Goal: Transaction & Acquisition: Purchase product/service

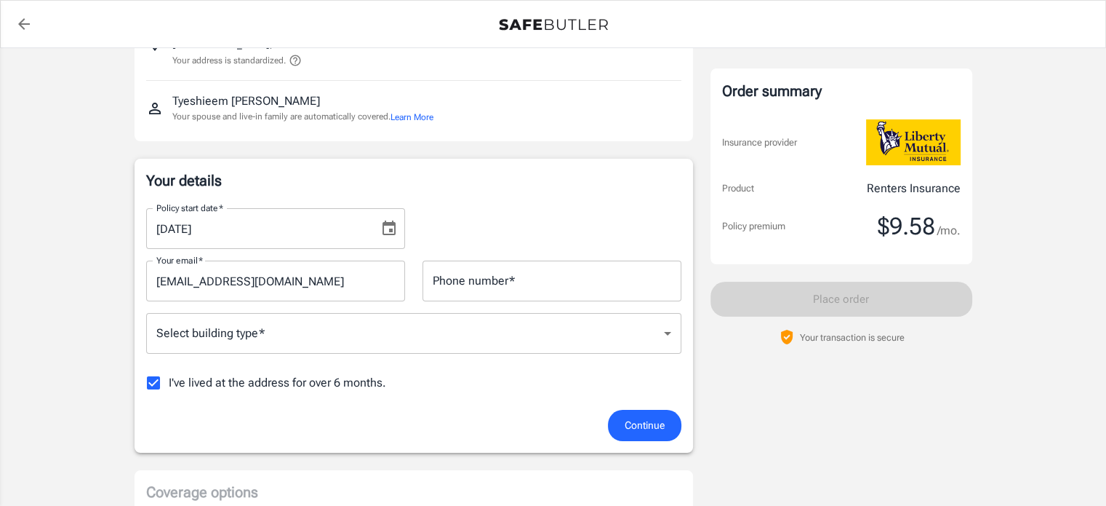
scroll to position [130, 0]
click at [390, 224] on icon "Choose date, selected date is Sep 6, 2025" at bounding box center [389, 228] width 13 height 15
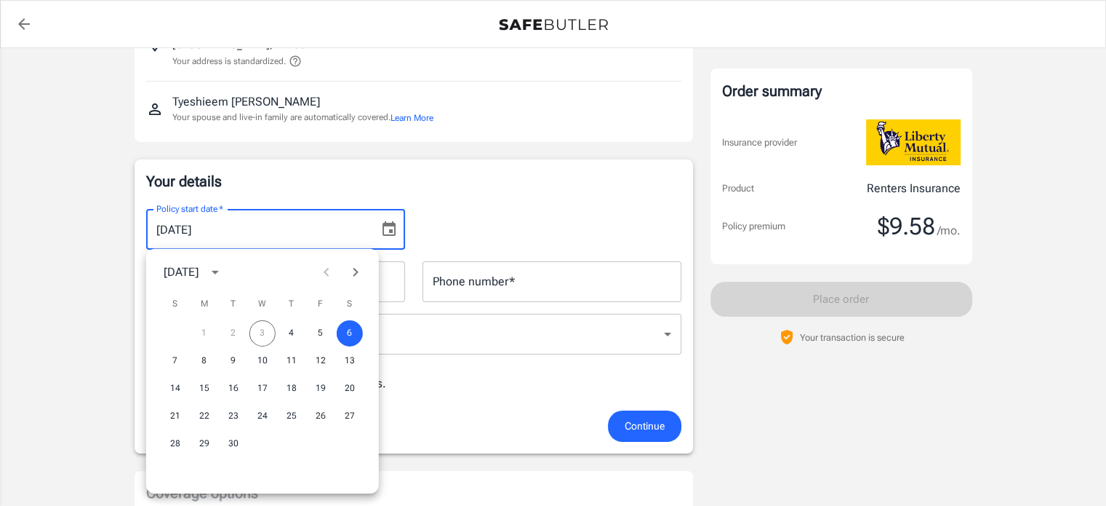
click at [261, 338] on div "1 2 3 4 5 6" at bounding box center [262, 333] width 233 height 26
click at [295, 331] on button "4" at bounding box center [292, 333] width 26 height 26
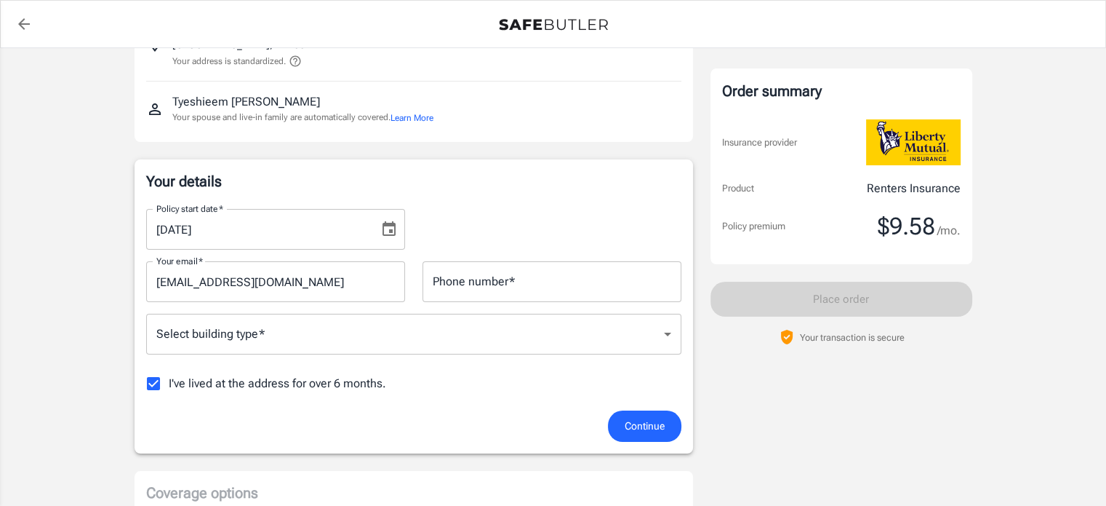
type input "[DATE]"
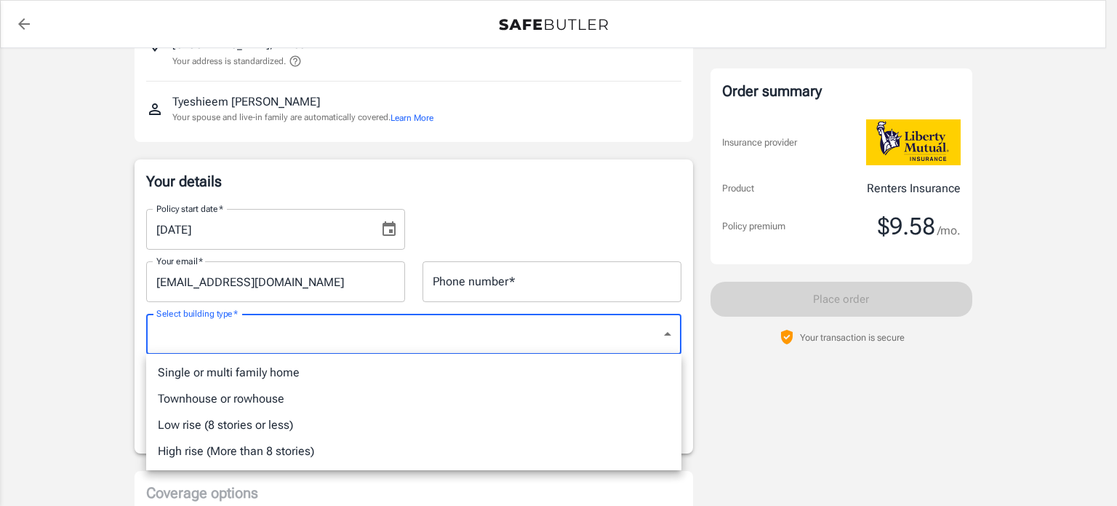
click at [268, 378] on li "Single or multi family home" at bounding box center [413, 372] width 535 height 26
type input "singlefamily"
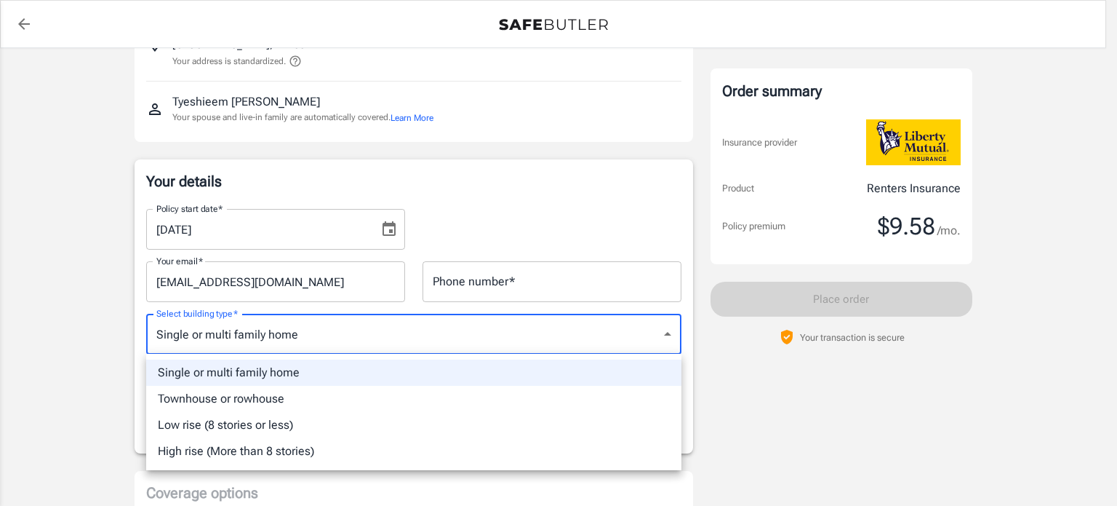
click at [263, 380] on li "Single or multi family home" at bounding box center [413, 372] width 535 height 26
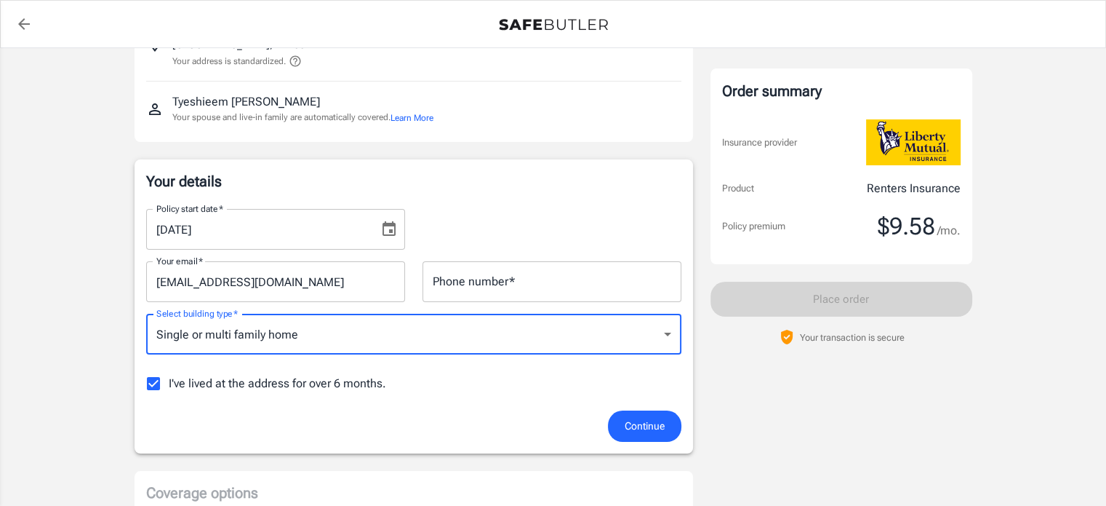
scroll to position [145, 0]
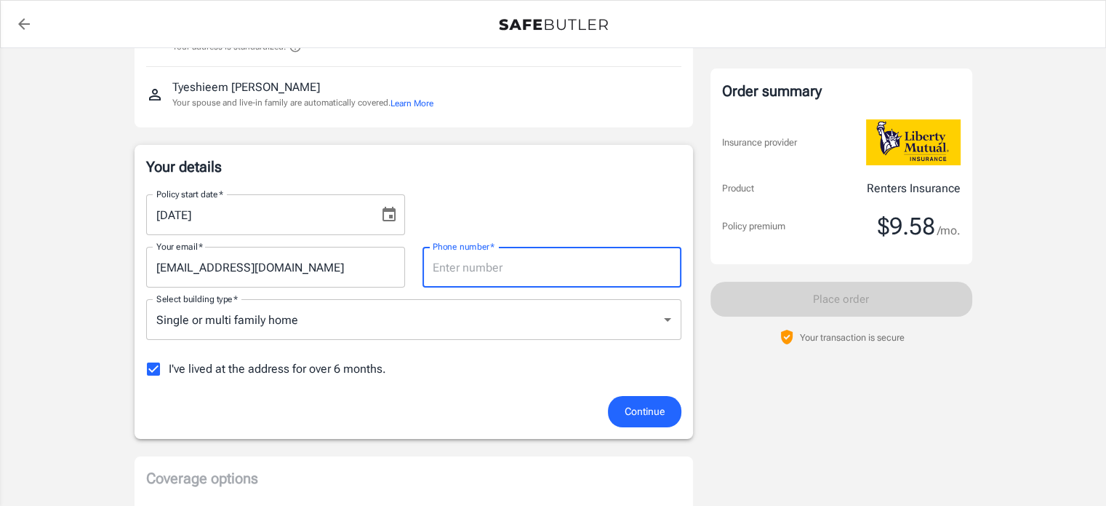
click at [457, 263] on input "Phone number   *" at bounding box center [552, 267] width 259 height 41
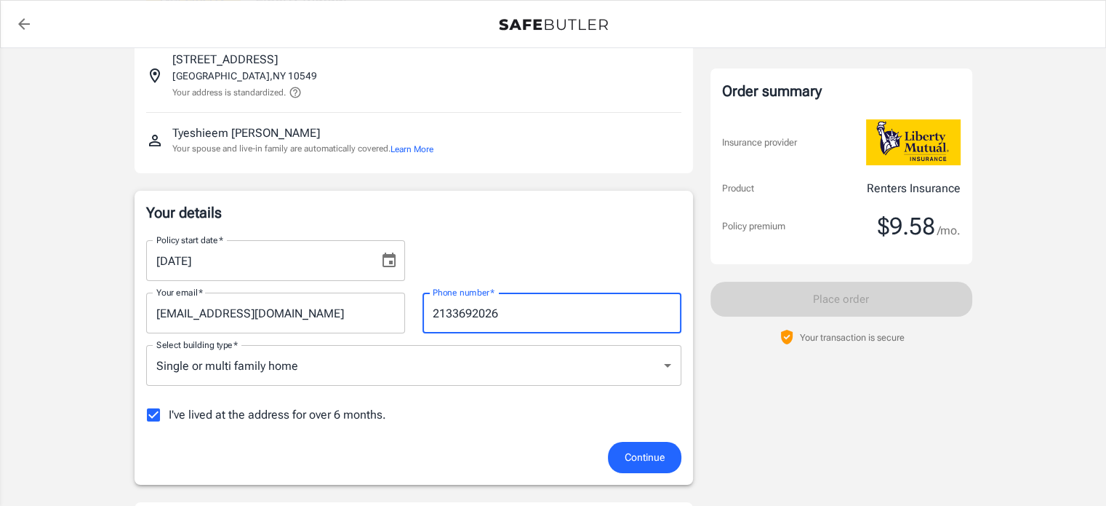
scroll to position [95, 0]
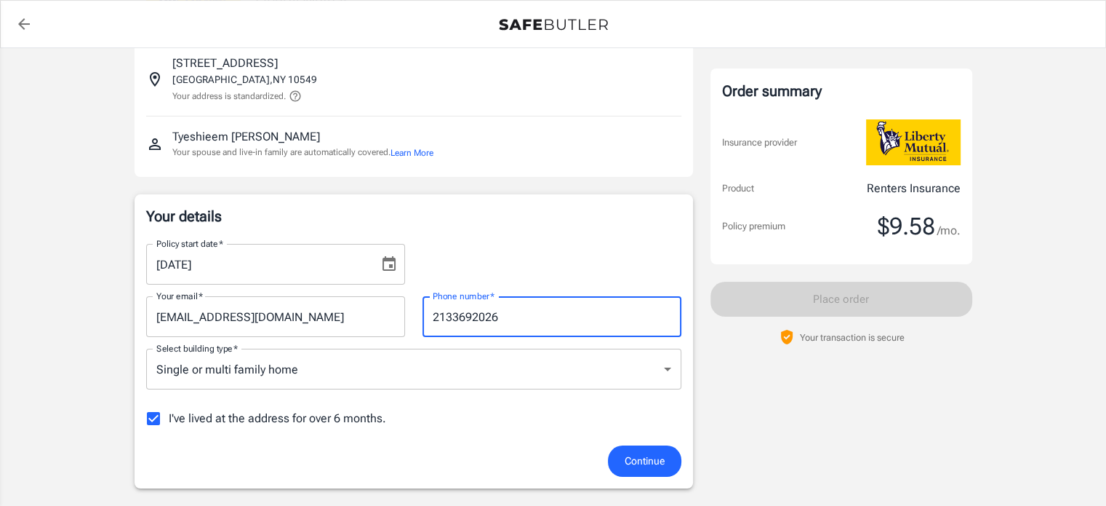
type input "2133692026"
click at [629, 466] on span "Continue" at bounding box center [645, 461] width 40 height 18
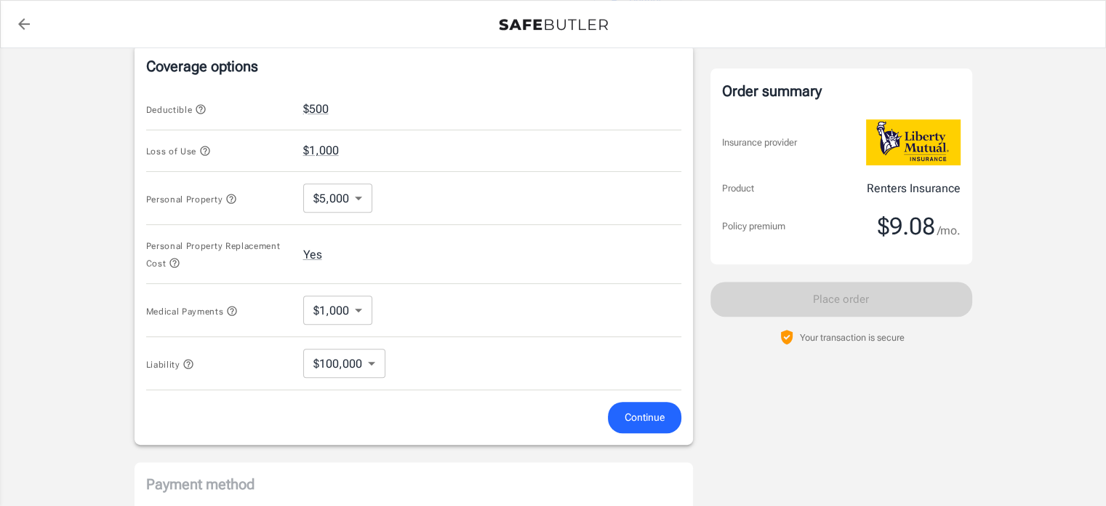
scroll to position [575, 0]
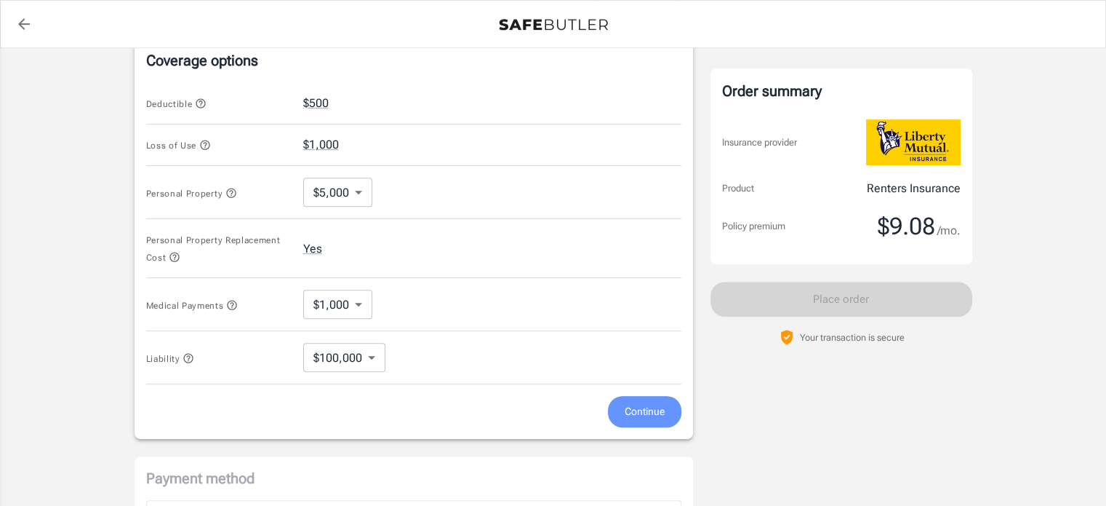
click at [656, 415] on span "Continue" at bounding box center [645, 411] width 40 height 18
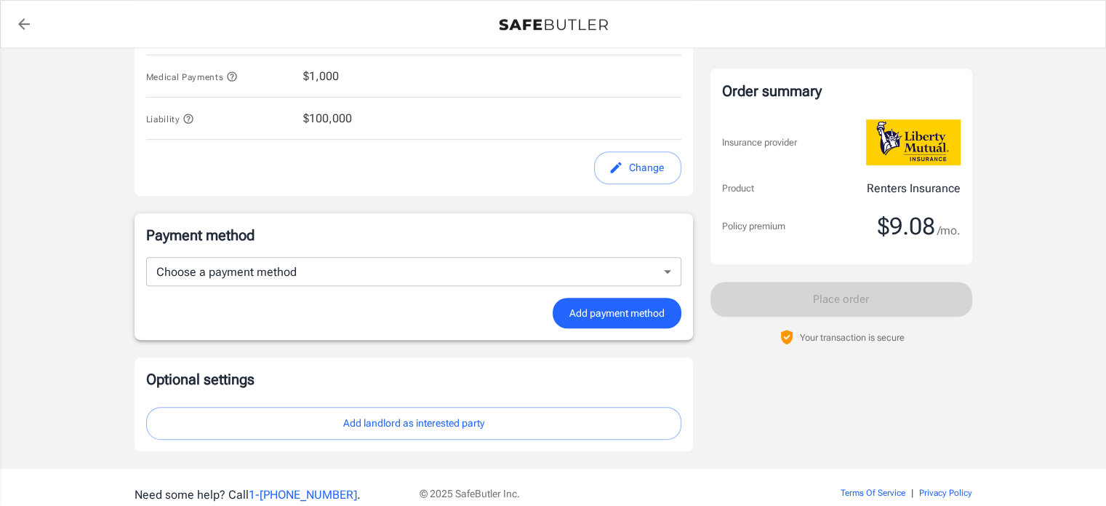
scroll to position [850, 0]
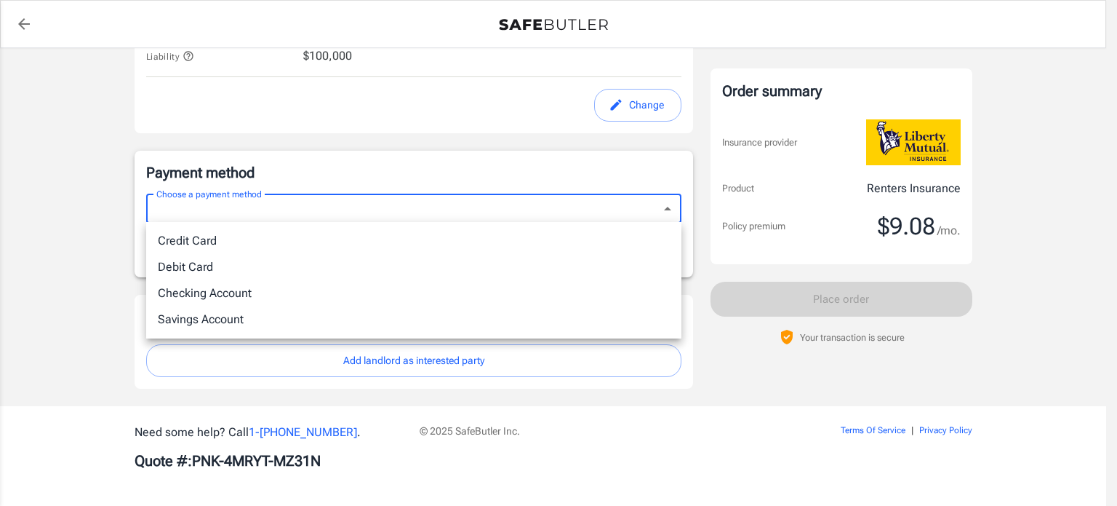
click at [482, 263] on li "Debit Card" at bounding box center [413, 267] width 535 height 26
type input "debit"
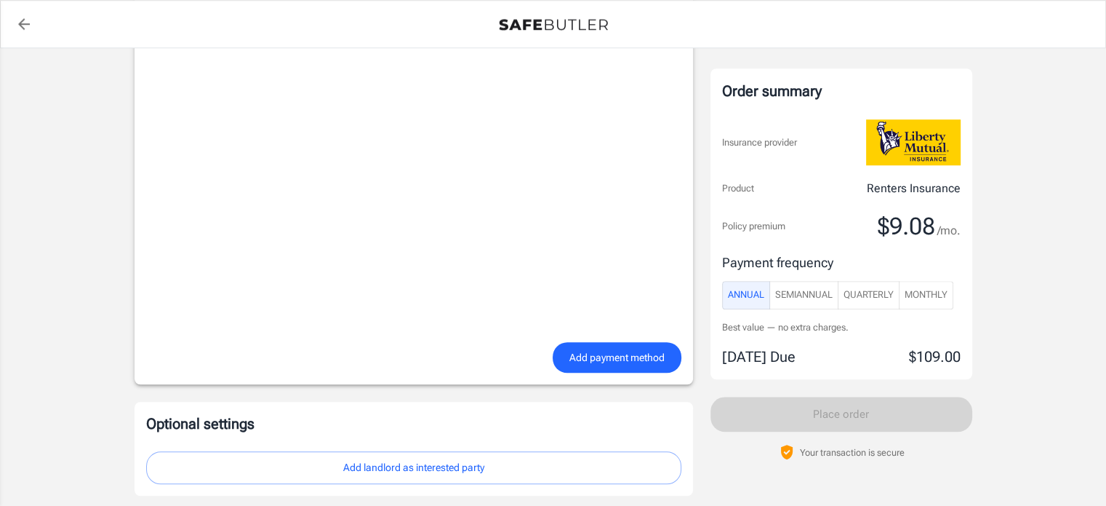
scroll to position [954, 0]
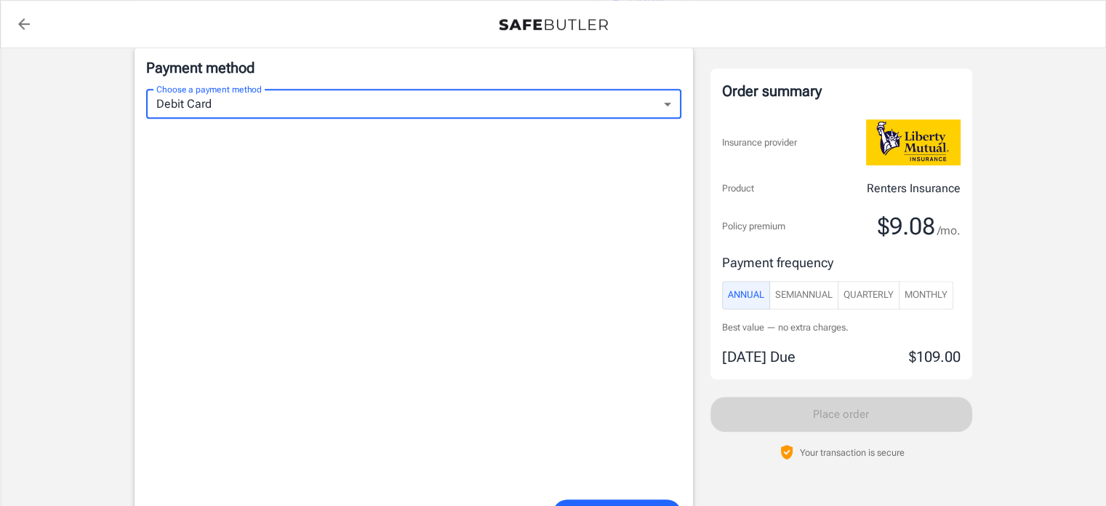
click at [926, 287] on span "Monthly" at bounding box center [926, 295] width 43 height 17
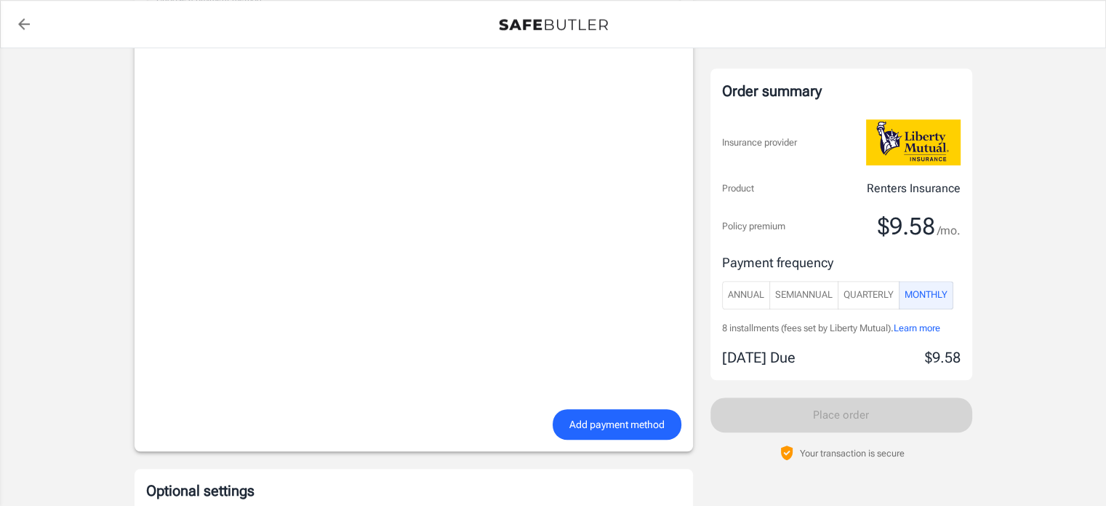
scroll to position [1045, 0]
click at [618, 420] on span "Add payment method" at bounding box center [617, 424] width 95 height 18
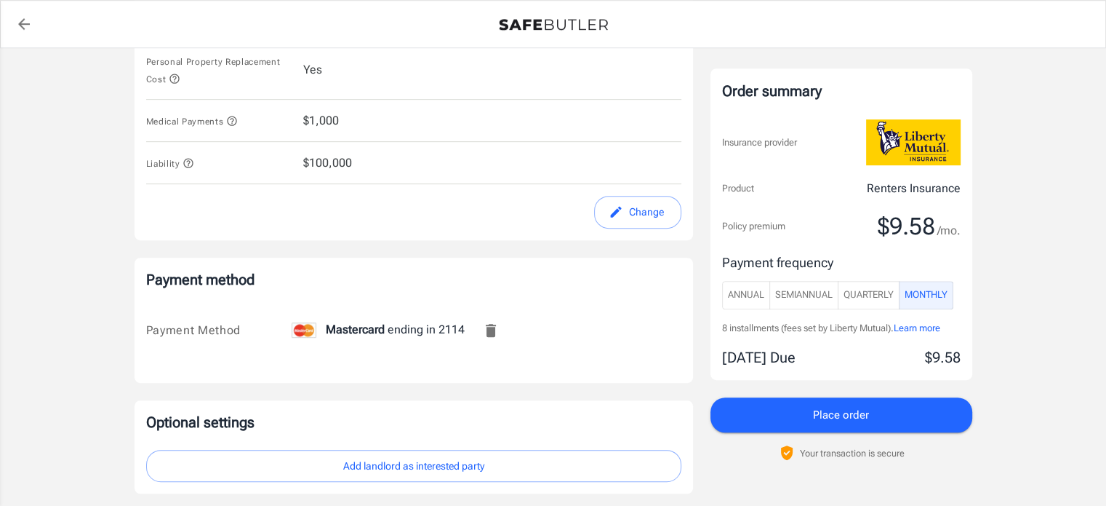
scroll to position [848, 0]
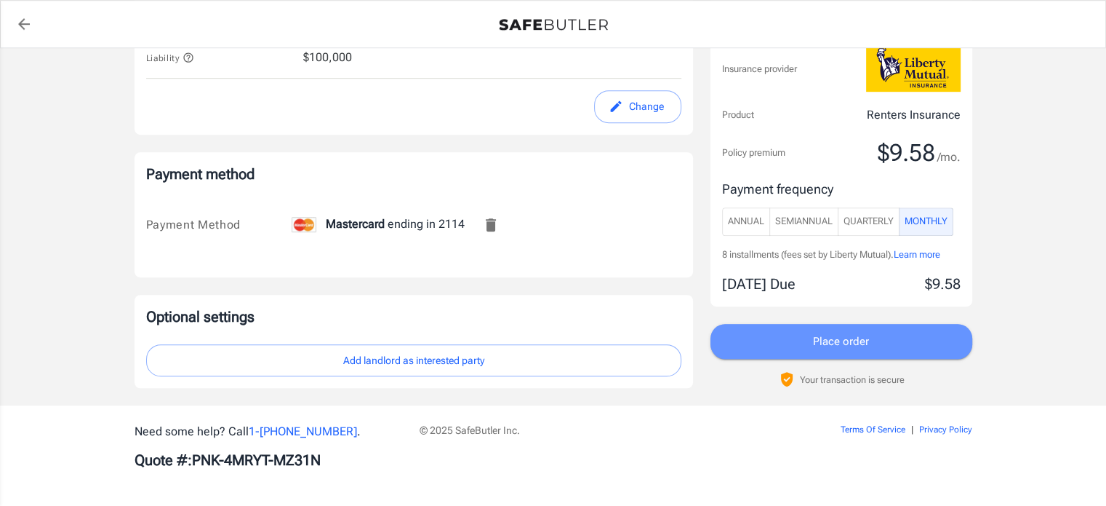
click at [823, 337] on span "Place order" at bounding box center [841, 341] width 56 height 19
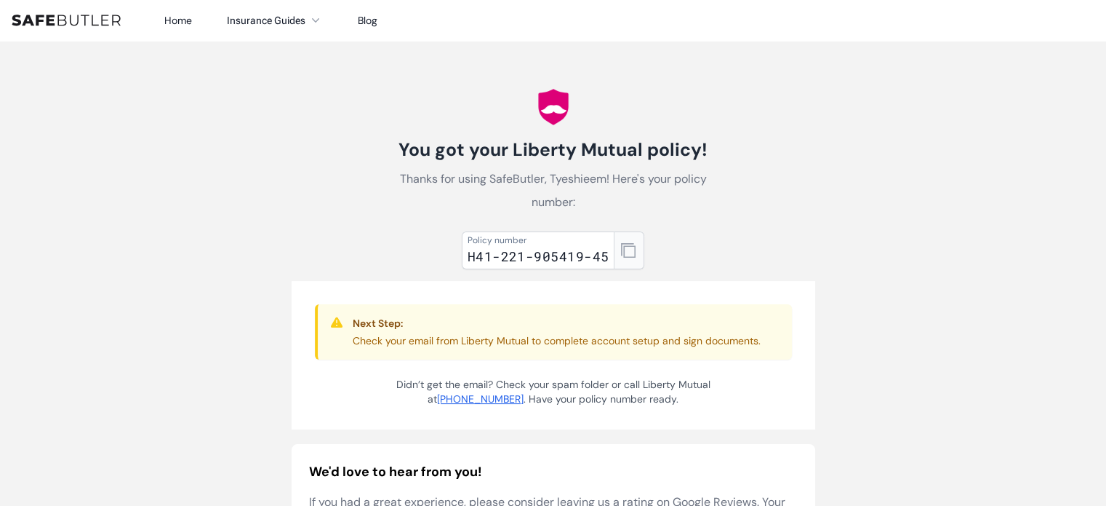
click at [630, 254] on icon "button" at bounding box center [628, 250] width 15 height 15
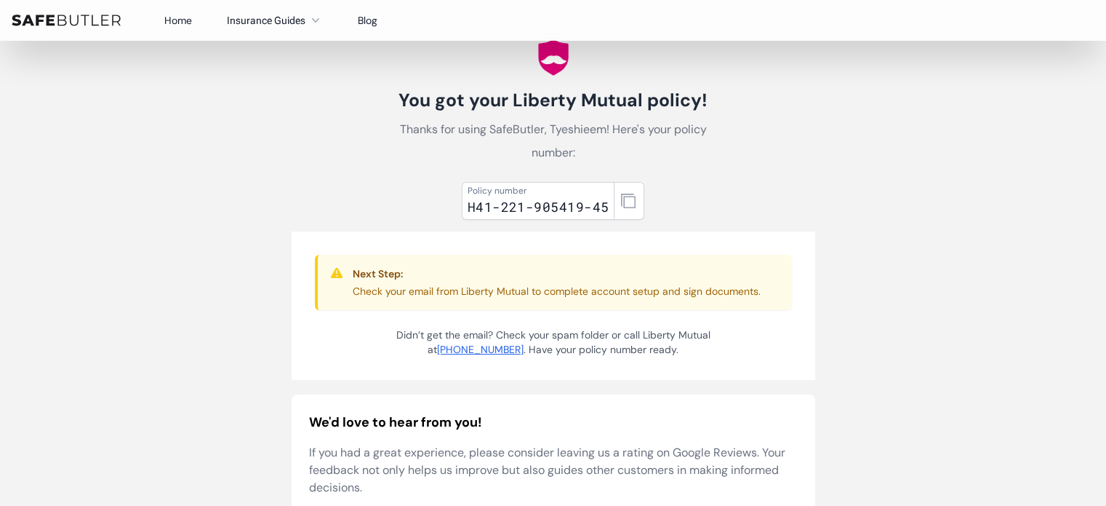
scroll to position [33, 0]
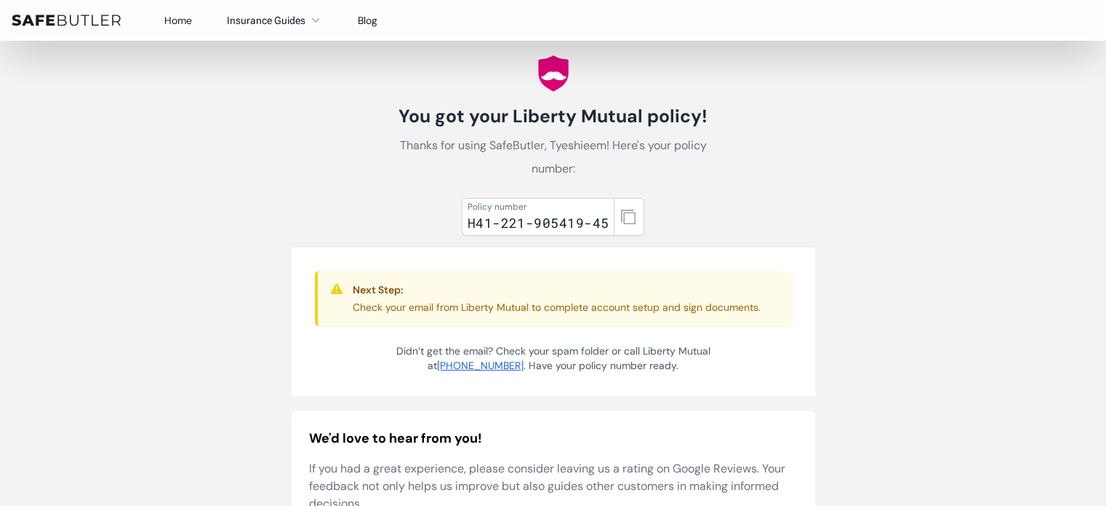
click at [675, 218] on div "Policy number H41-221-905419-45 Next Step: Check your email from Liberty Mutual…" at bounding box center [554, 454] width 524 height 524
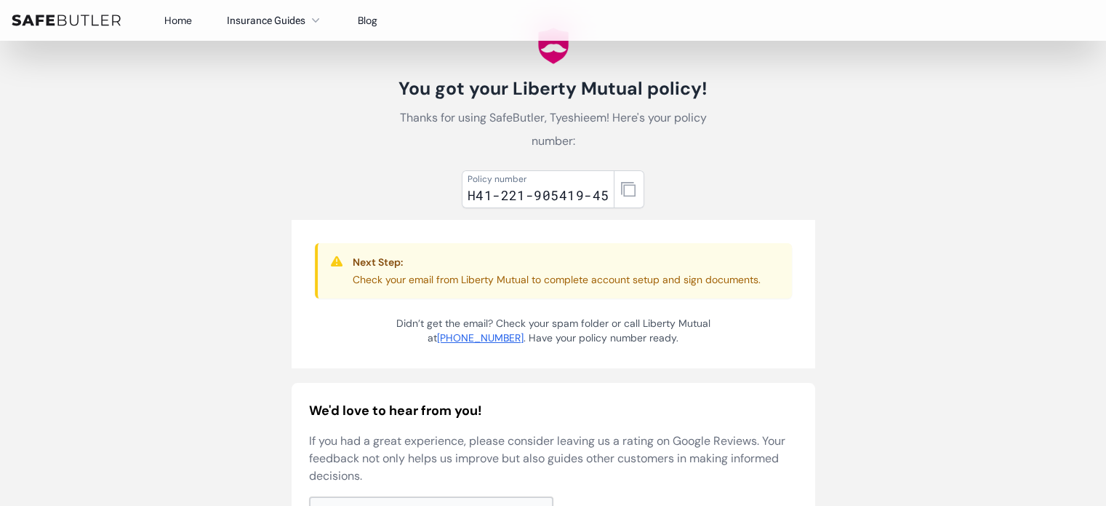
scroll to position [0, 0]
